Goal: Information Seeking & Learning: Check status

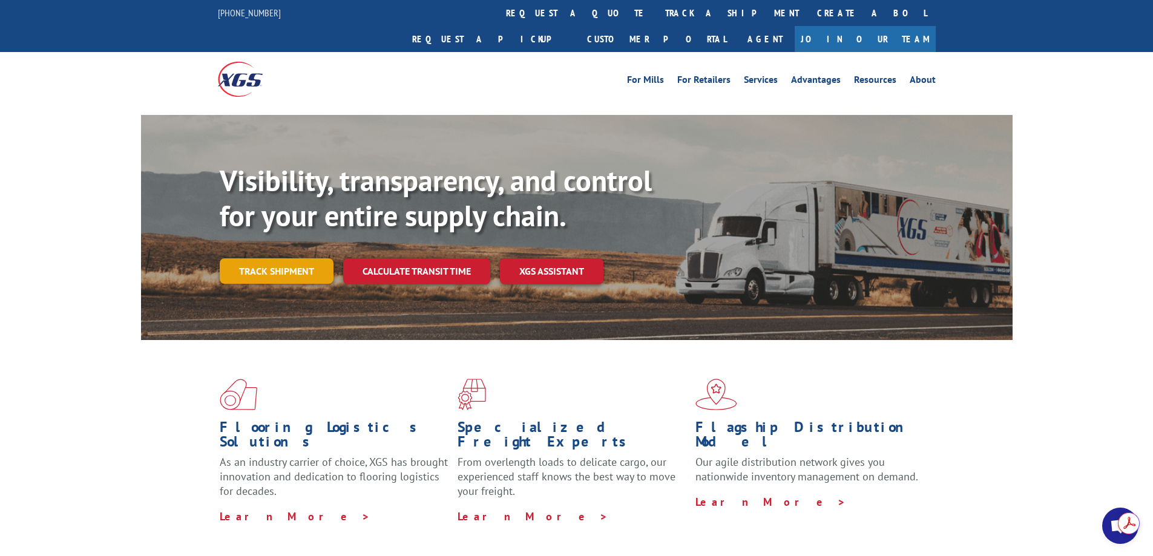
click at [265, 258] on link "Track shipment" at bounding box center [277, 270] width 114 height 25
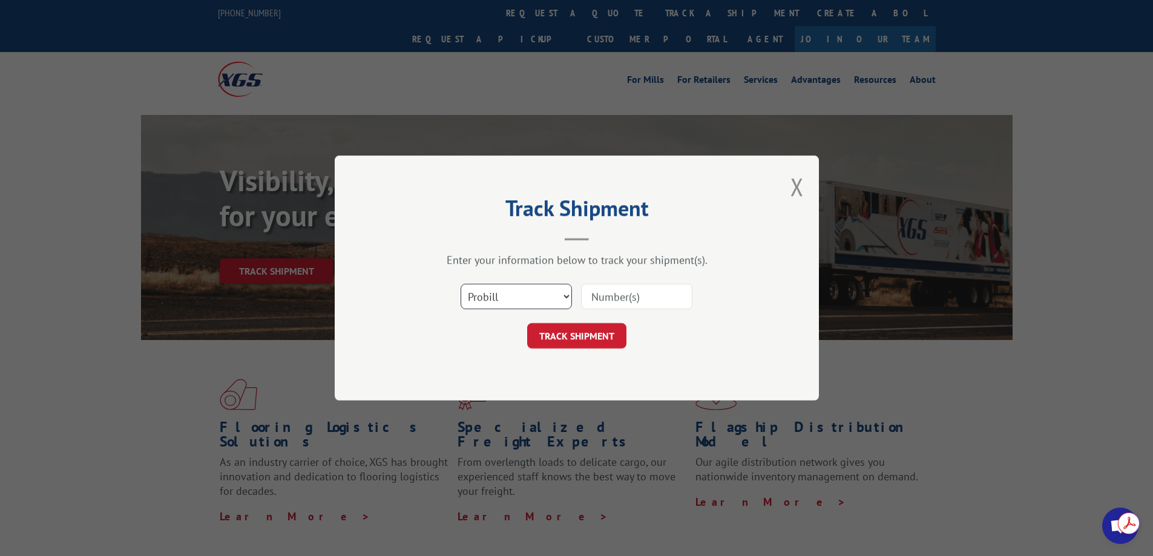
click at [528, 287] on select "Select category... Probill BOL PO" at bounding box center [516, 296] width 111 height 25
select select "bol"
click at [461, 284] on select "Select category... Probill BOL PO" at bounding box center [516, 296] width 111 height 25
click at [598, 297] on input at bounding box center [636, 296] width 111 height 25
paste input "54402804"
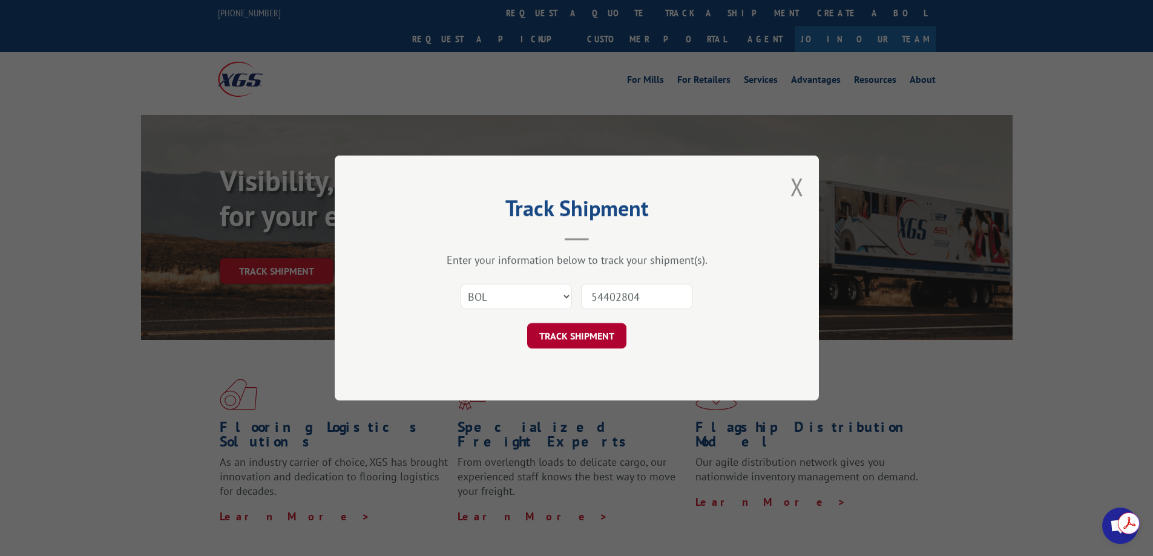
type input "54402804"
click at [590, 335] on button "TRACK SHIPMENT" at bounding box center [576, 335] width 99 height 25
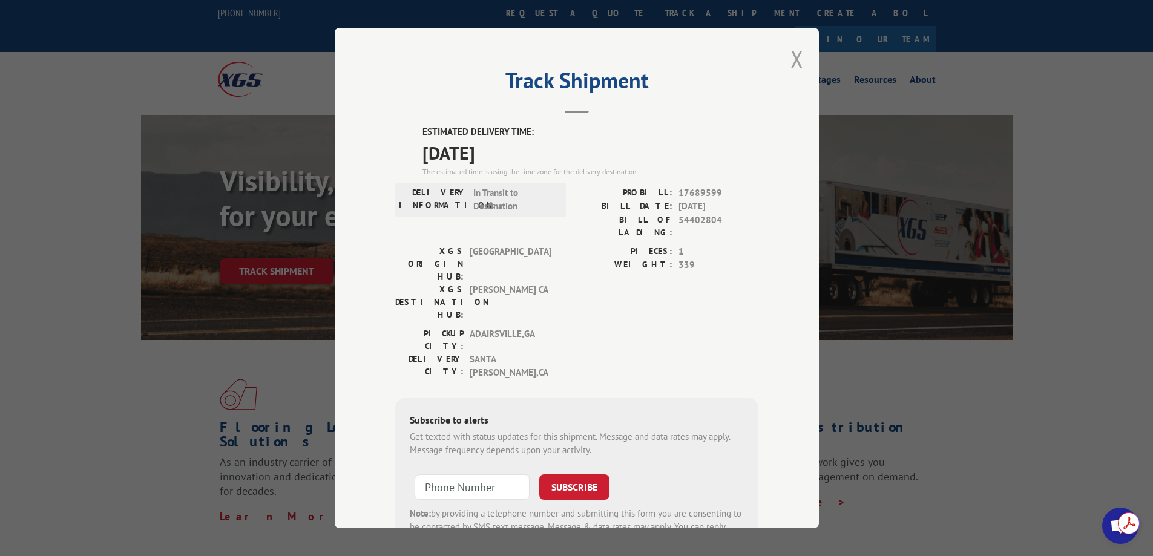
click at [791, 65] on button "Close modal" at bounding box center [797, 59] width 13 height 32
